Goal: Information Seeking & Learning: Learn about a topic

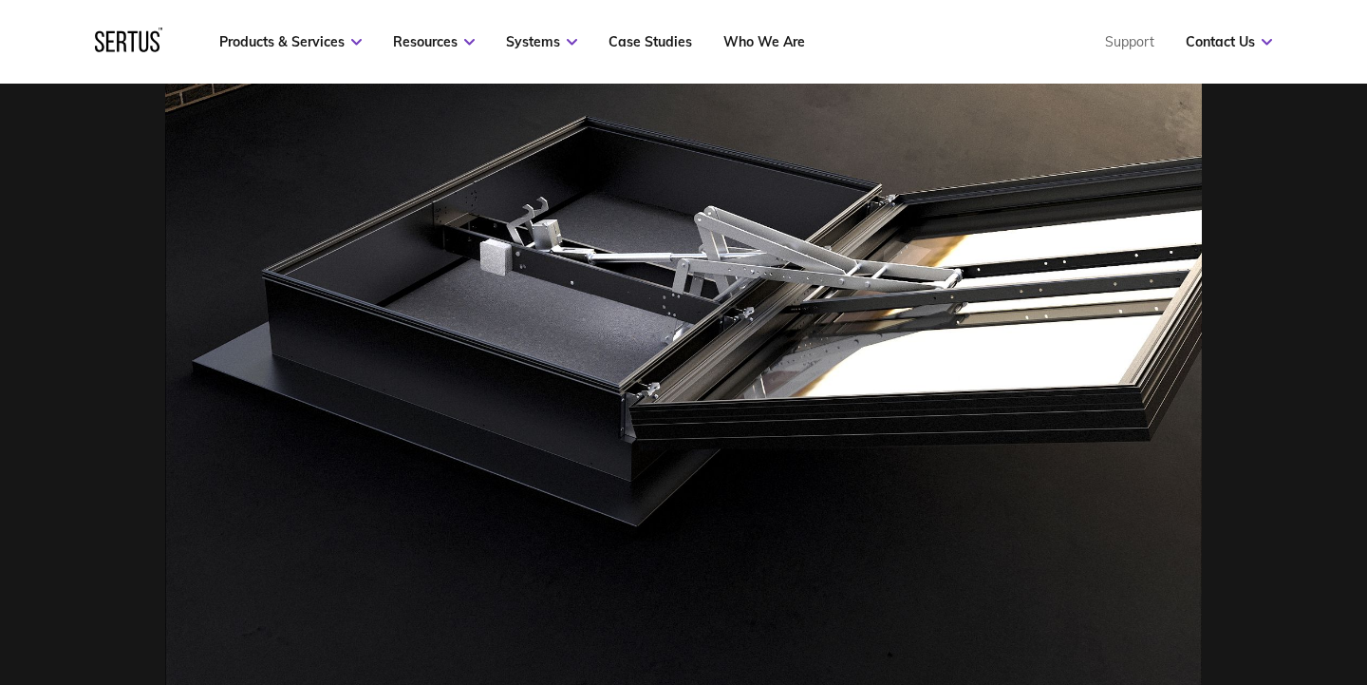
scroll to position [807, 0]
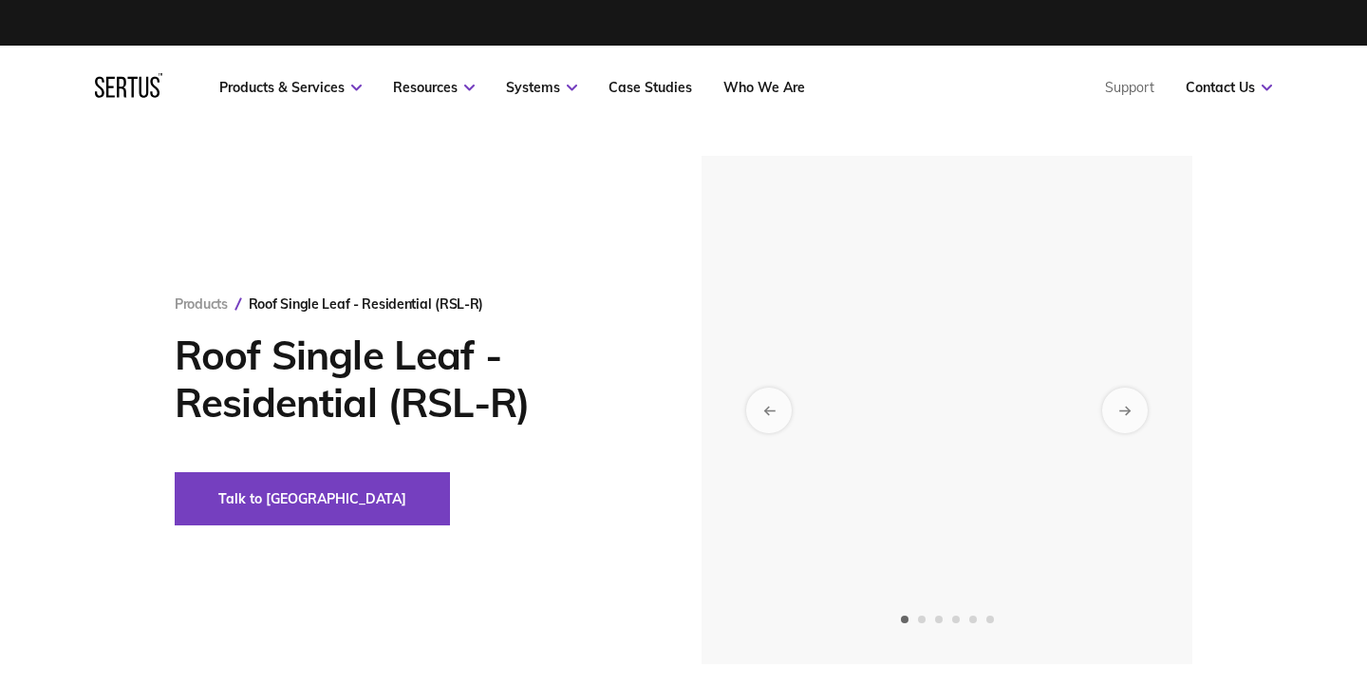
scroll to position [35, 0]
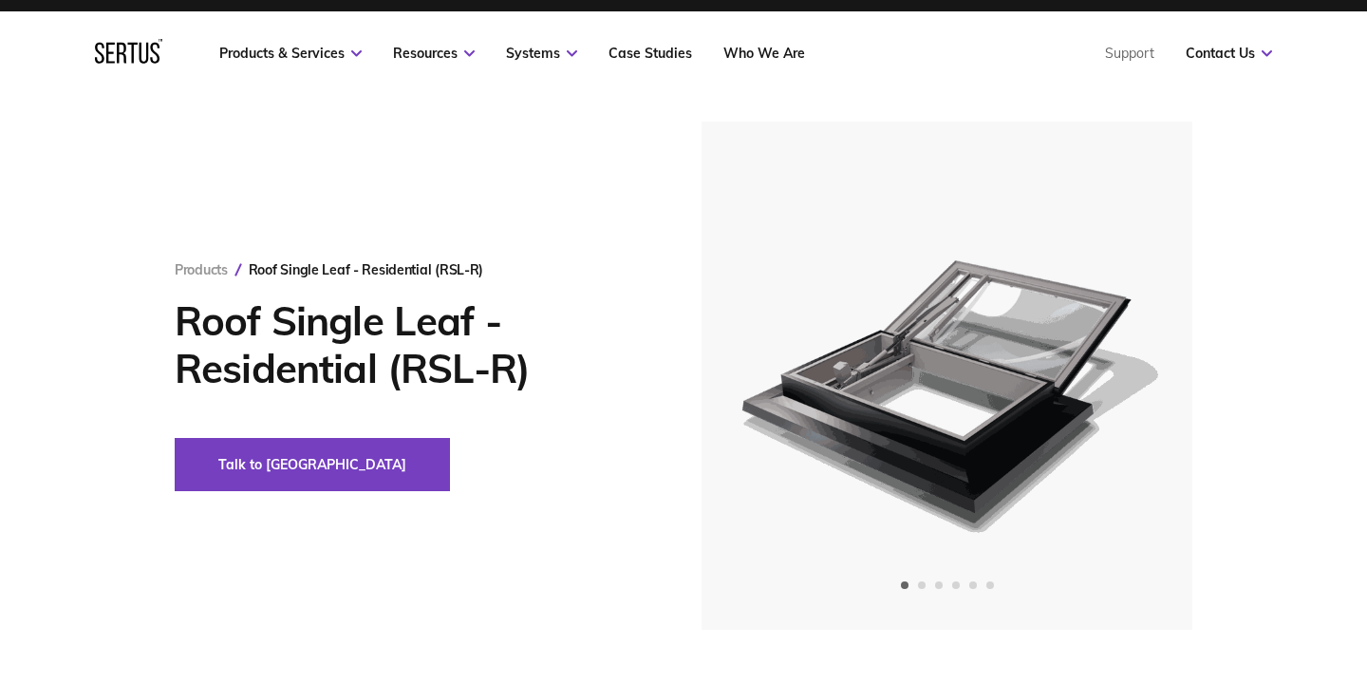
scroll to position [34, 0]
